Goal: Find specific page/section: Find specific page/section

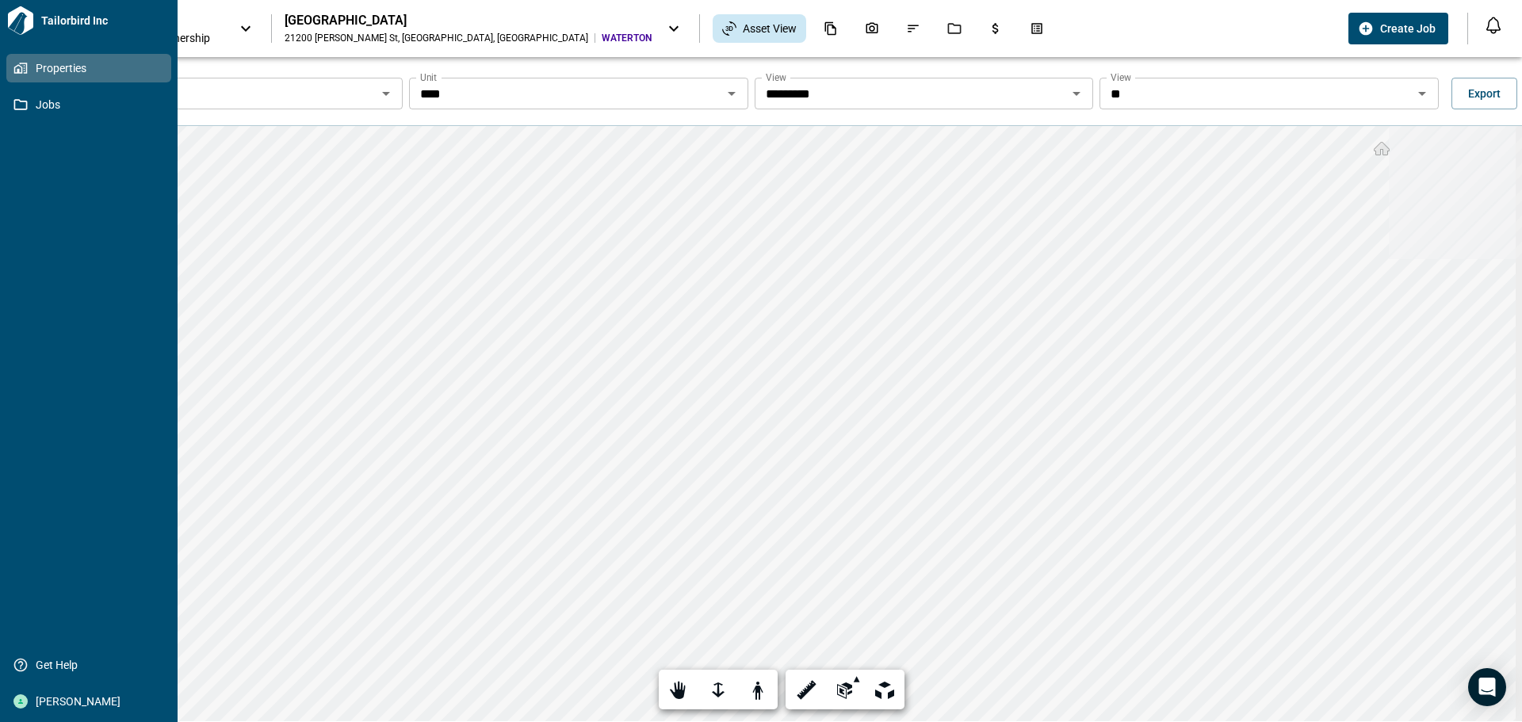
click at [28, 71] on span "Properties" at bounding box center [92, 68] width 128 height 16
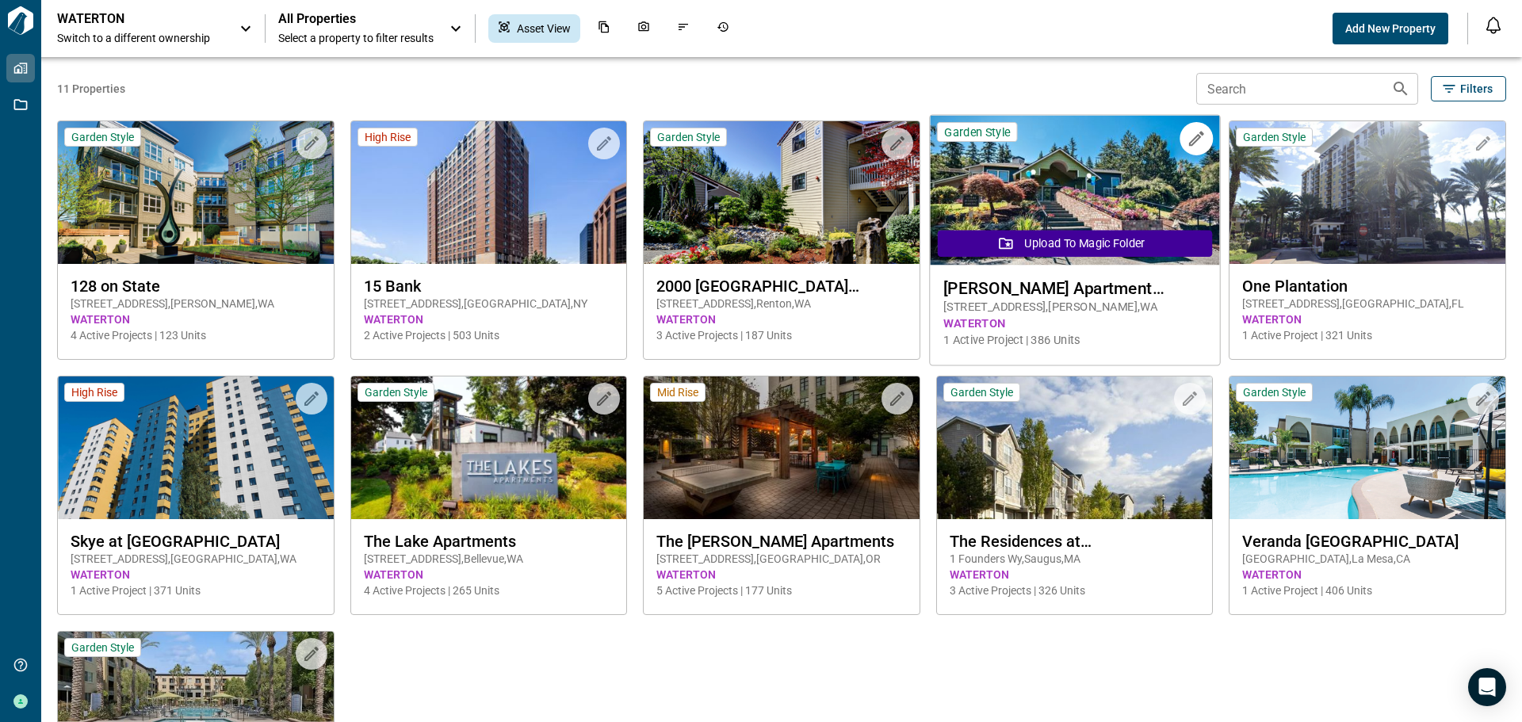
click at [1062, 305] on span "[STREET_ADDRESS]" at bounding box center [1074, 307] width 262 height 17
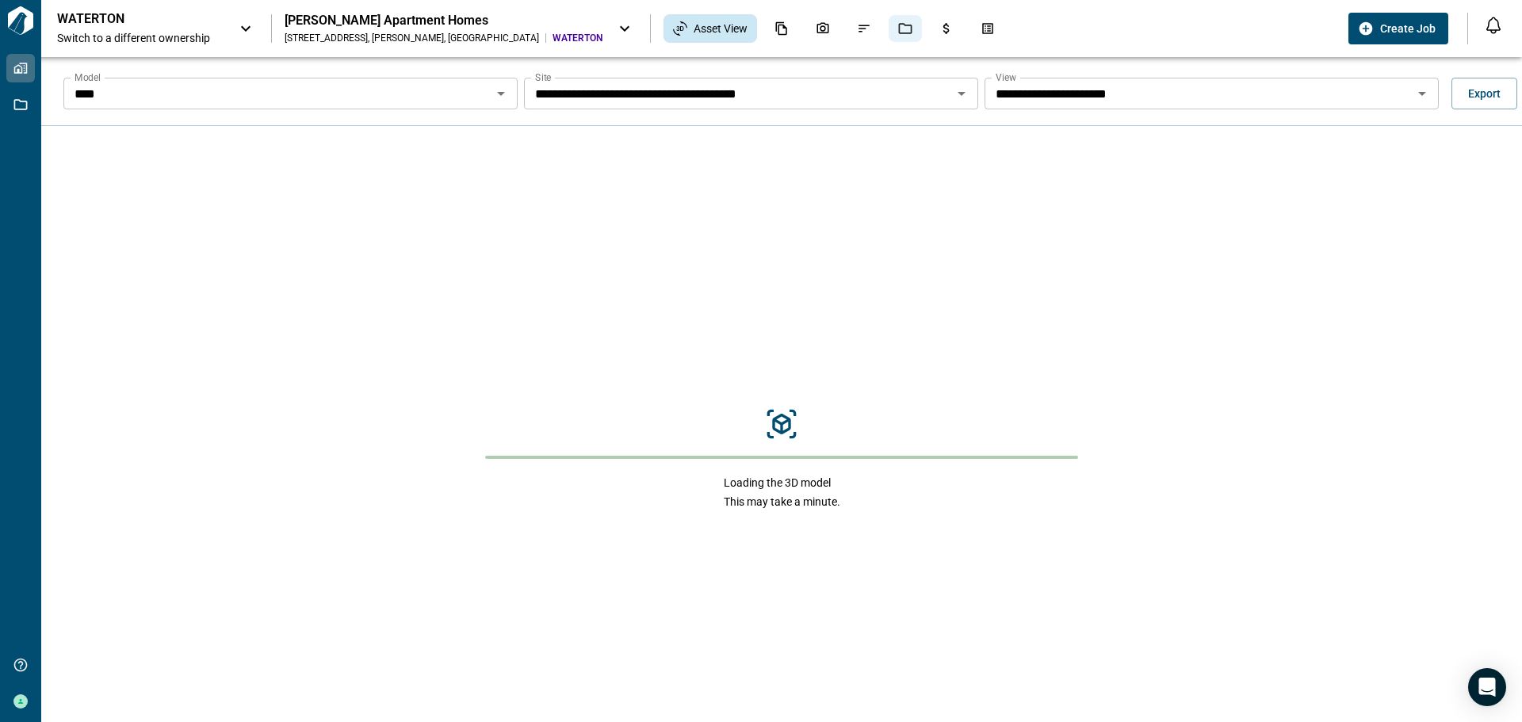
click at [888, 28] on div "Jobs" at bounding box center [904, 28] width 33 height 27
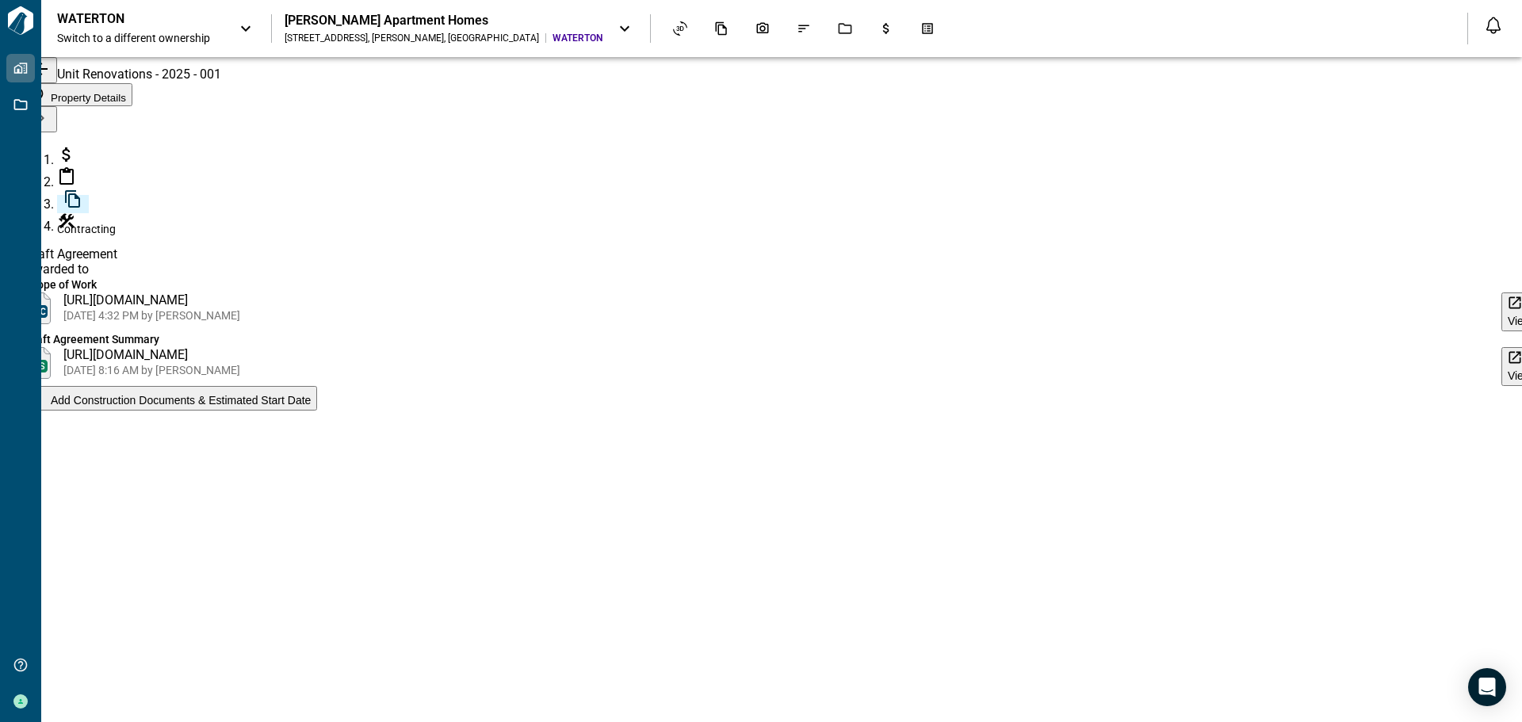
click at [63, 208] on icon at bounding box center [72, 198] width 19 height 19
click at [1501, 347] on button "View" at bounding box center [1519, 366] width 36 height 39
